Goal: Check status: Check status

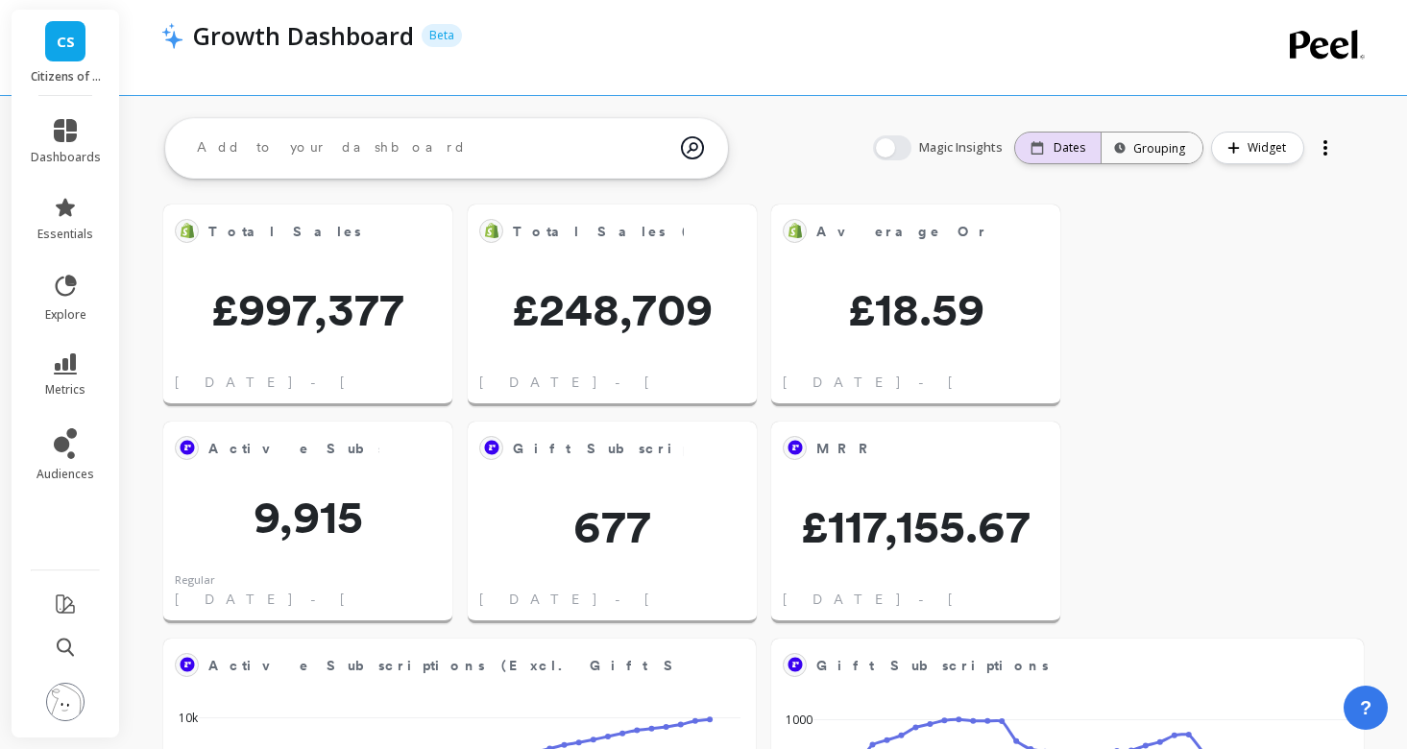
click at [1064, 149] on p "Dates" at bounding box center [1070, 147] width 32 height 15
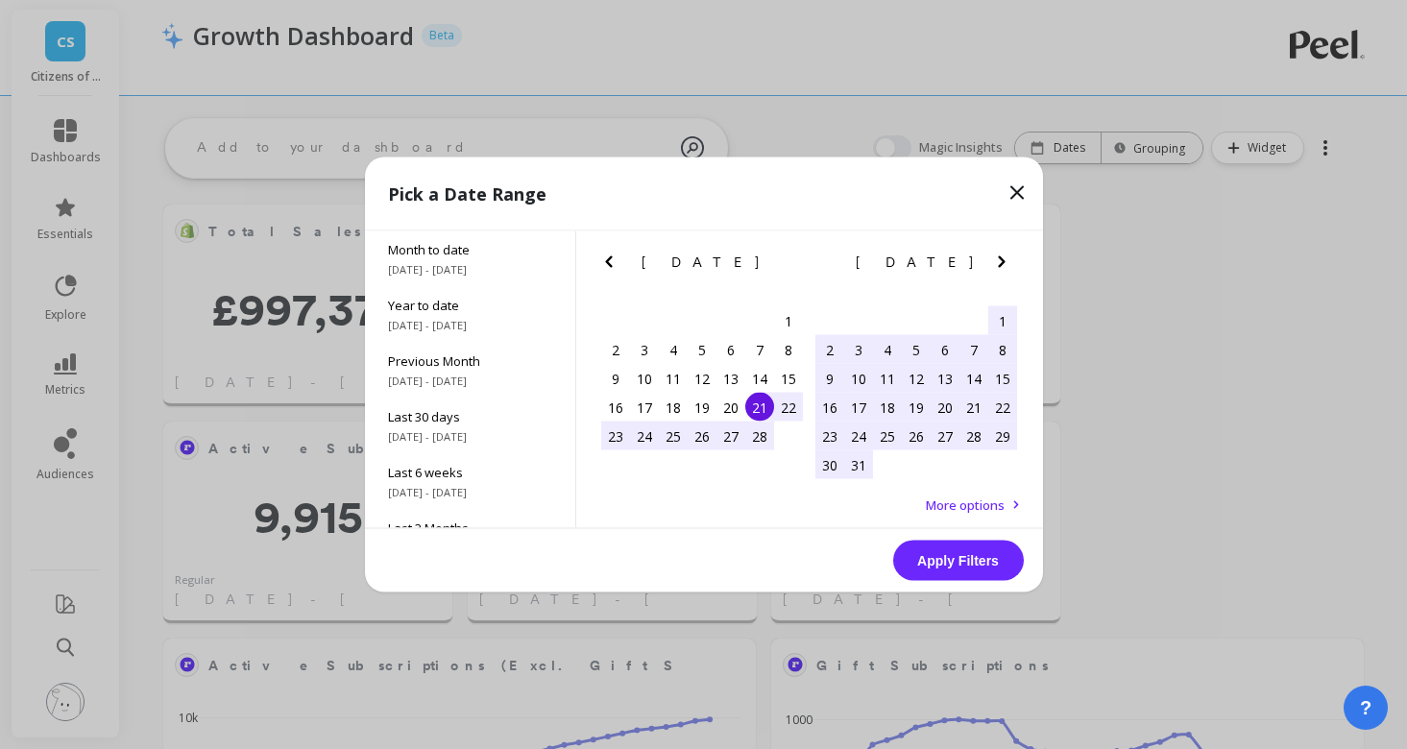
click at [1007, 264] on icon "Next Month" at bounding box center [1001, 262] width 23 height 23
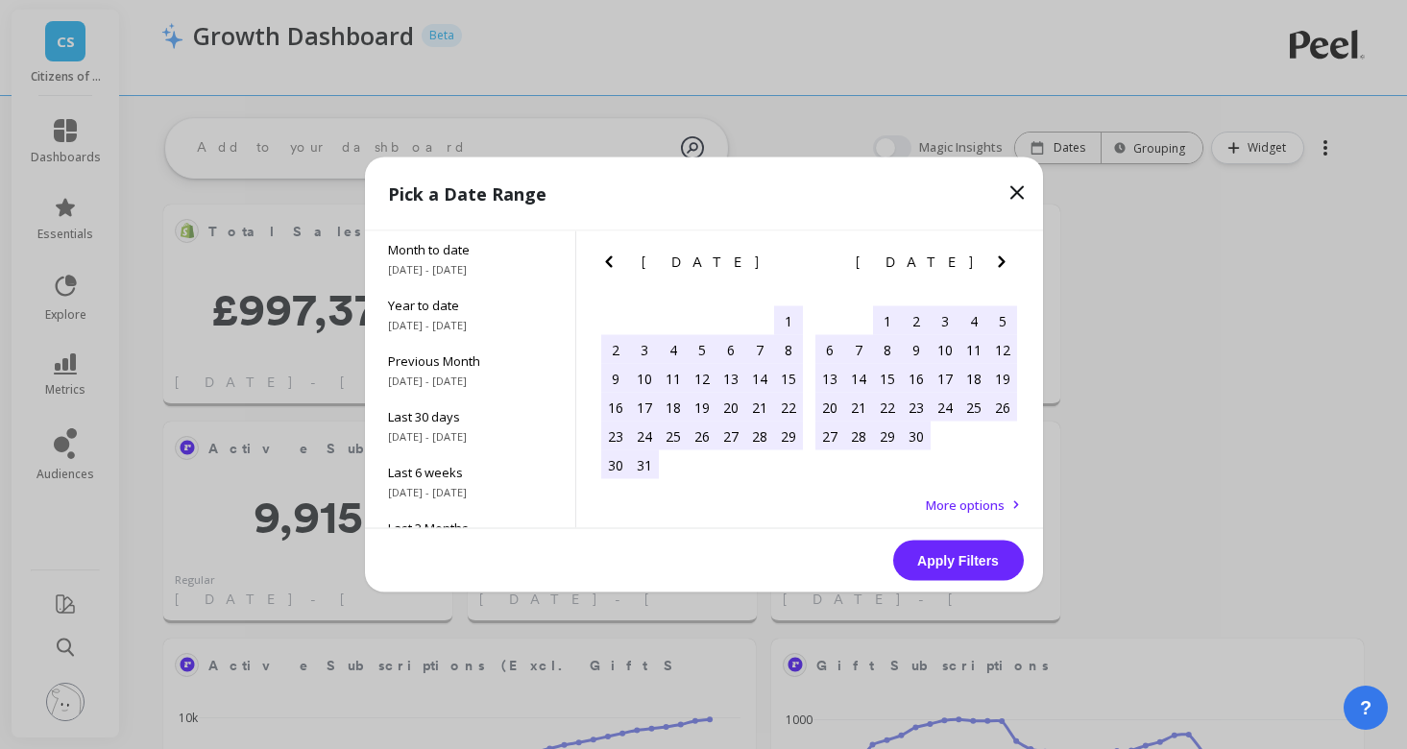
click at [1007, 264] on icon "Next Month" at bounding box center [1001, 262] width 23 height 23
